Goal: Find specific page/section: Find specific page/section

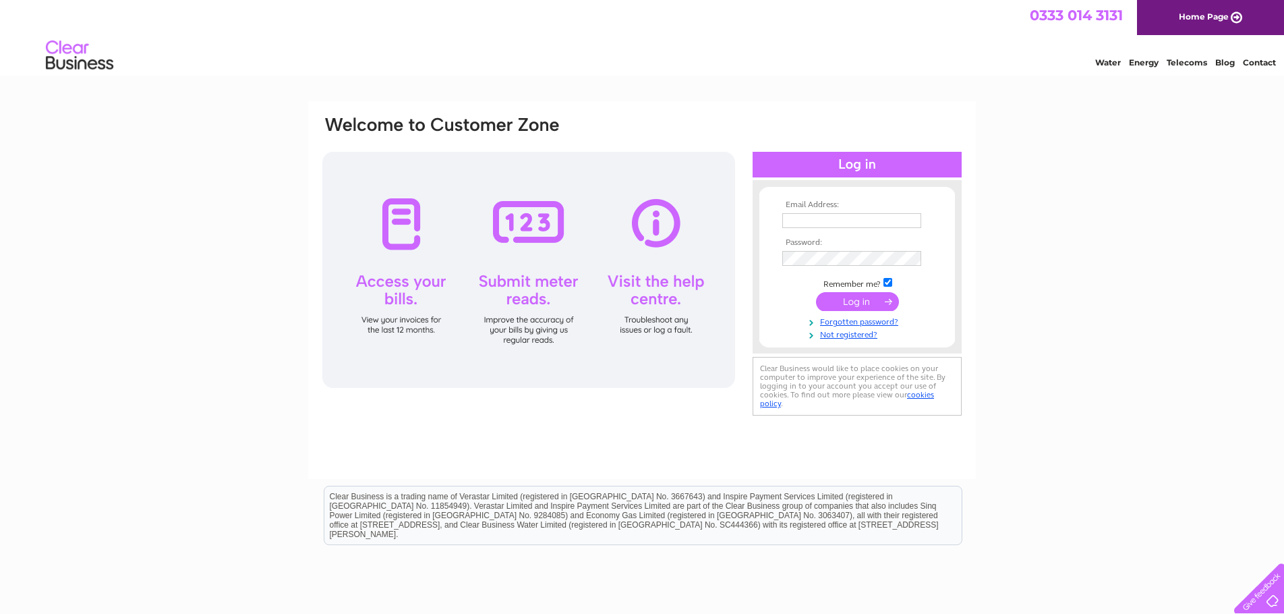
type input "gillian@airdriemotoristcentre.com"
click at [860, 298] on input "submit" at bounding box center [857, 301] width 83 height 19
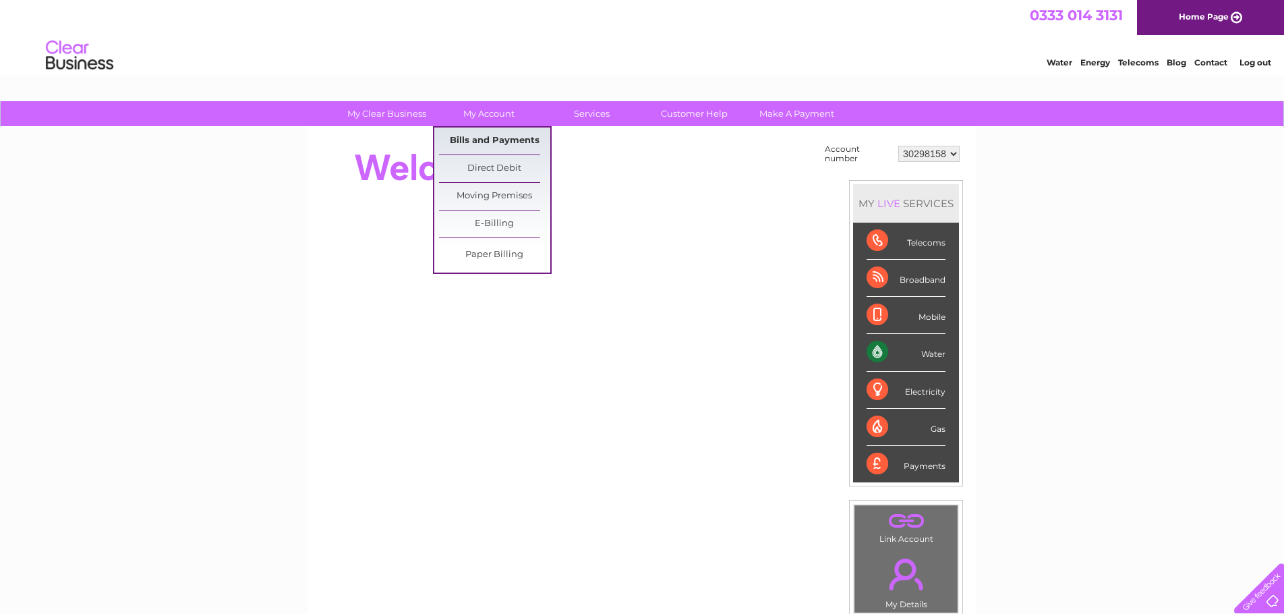
click at [503, 140] on link "Bills and Payments" at bounding box center [494, 140] width 111 height 27
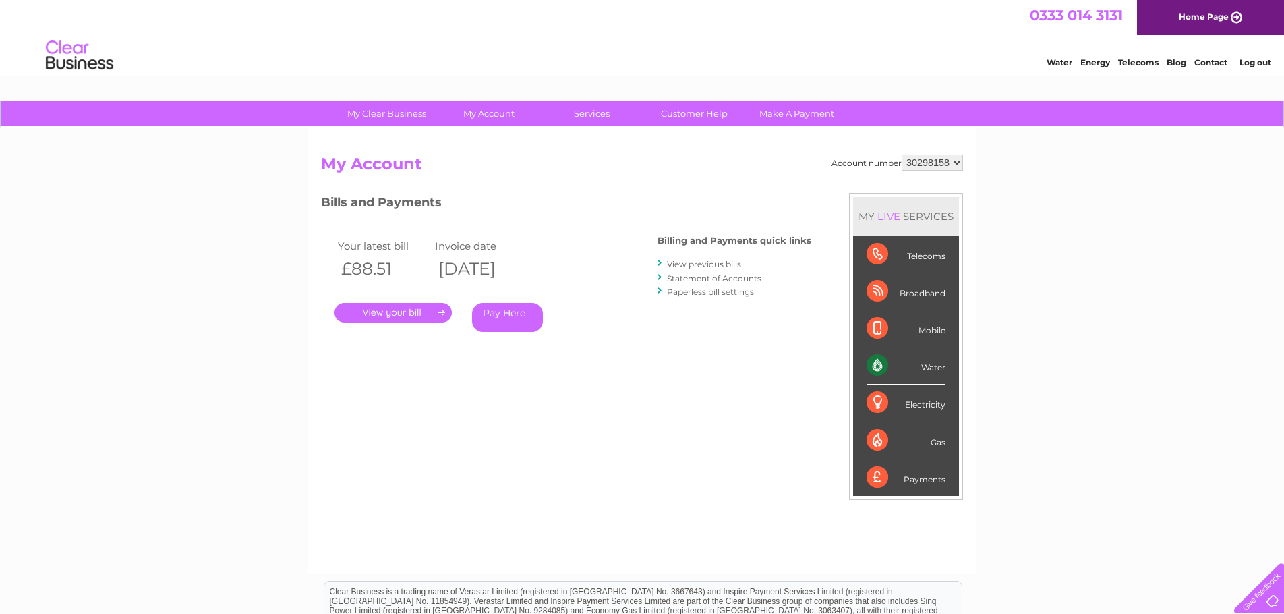
click at [382, 310] on link "." at bounding box center [392, 313] width 117 height 20
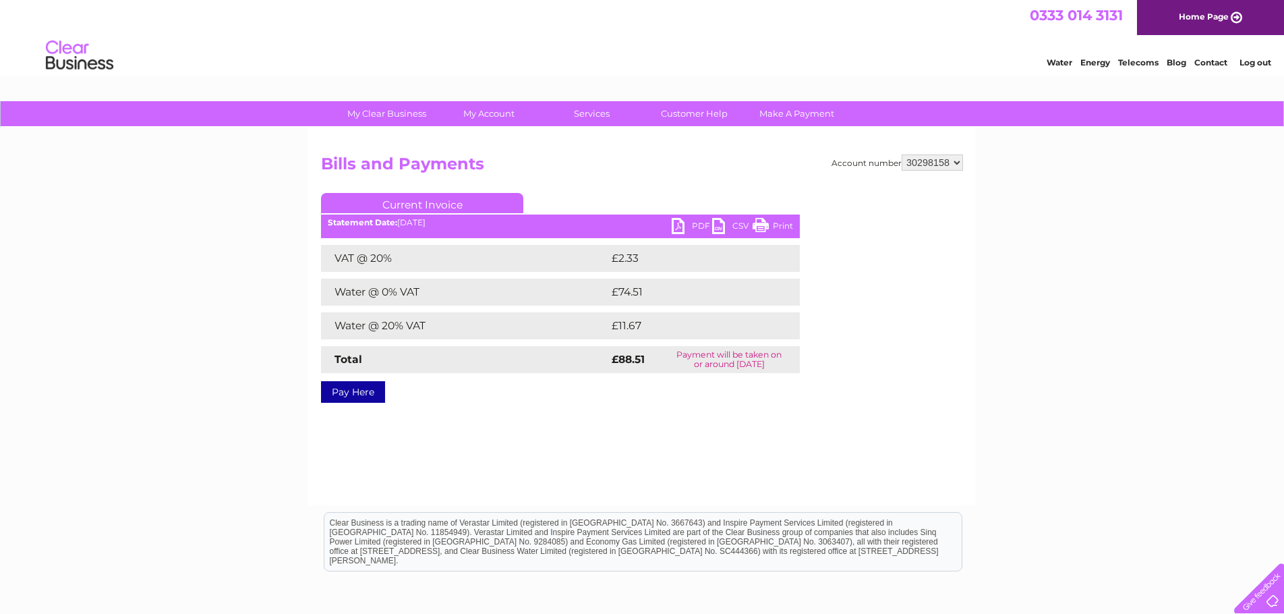
click at [694, 223] on link "PDF" at bounding box center [692, 228] width 40 height 20
